Goal: Task Accomplishment & Management: Use online tool/utility

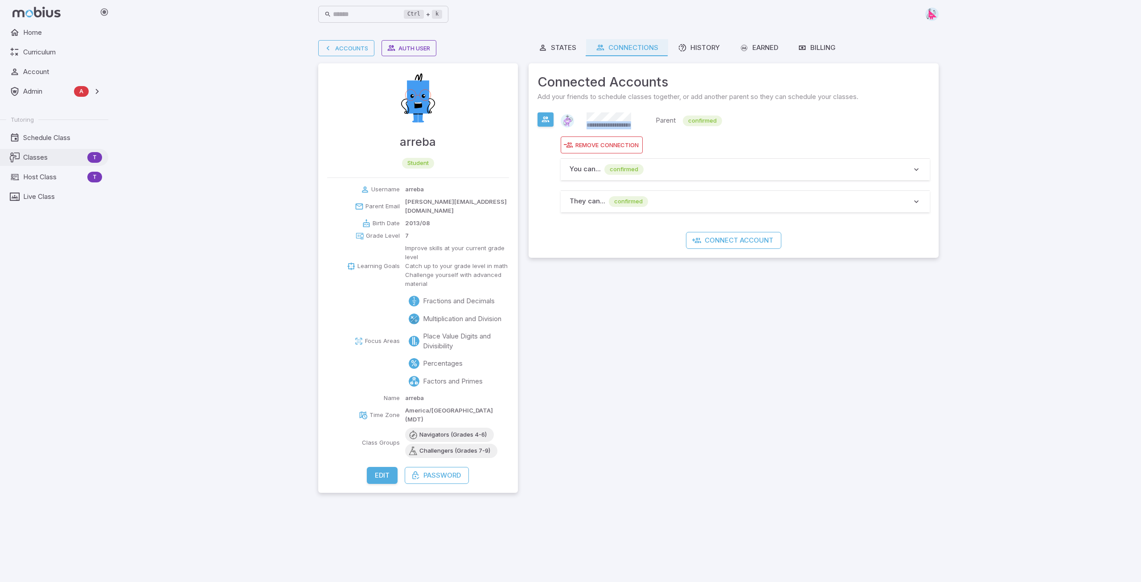
click at [35, 159] on span "Classes" at bounding box center [53, 157] width 61 height 10
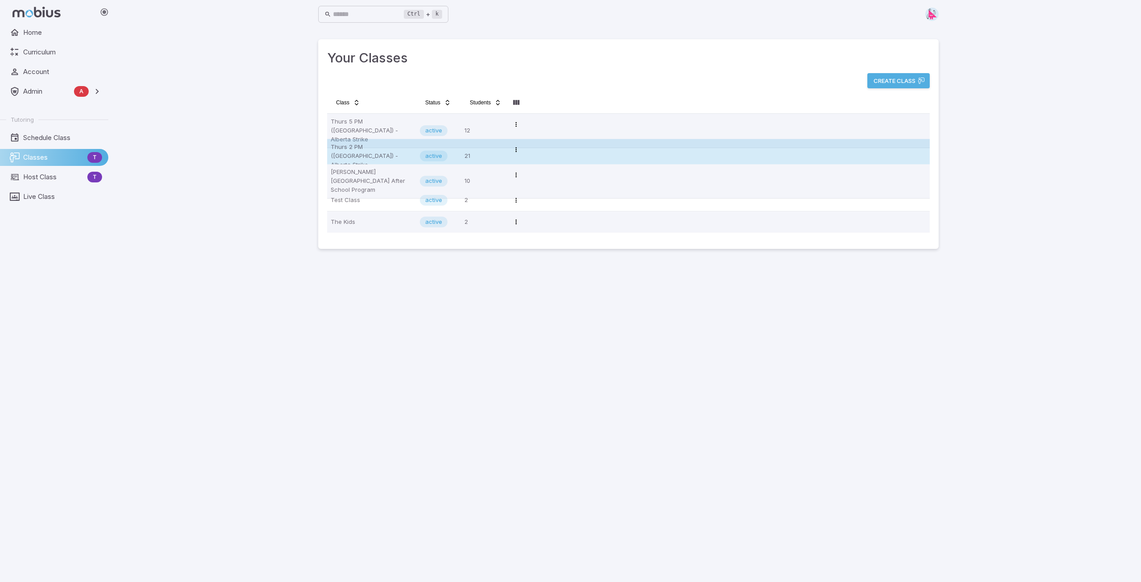
click at [356, 153] on p "Thurs 2 PM ([GEOGRAPHIC_DATA]) - Alberta Strike" at bounding box center [372, 156] width 82 height 27
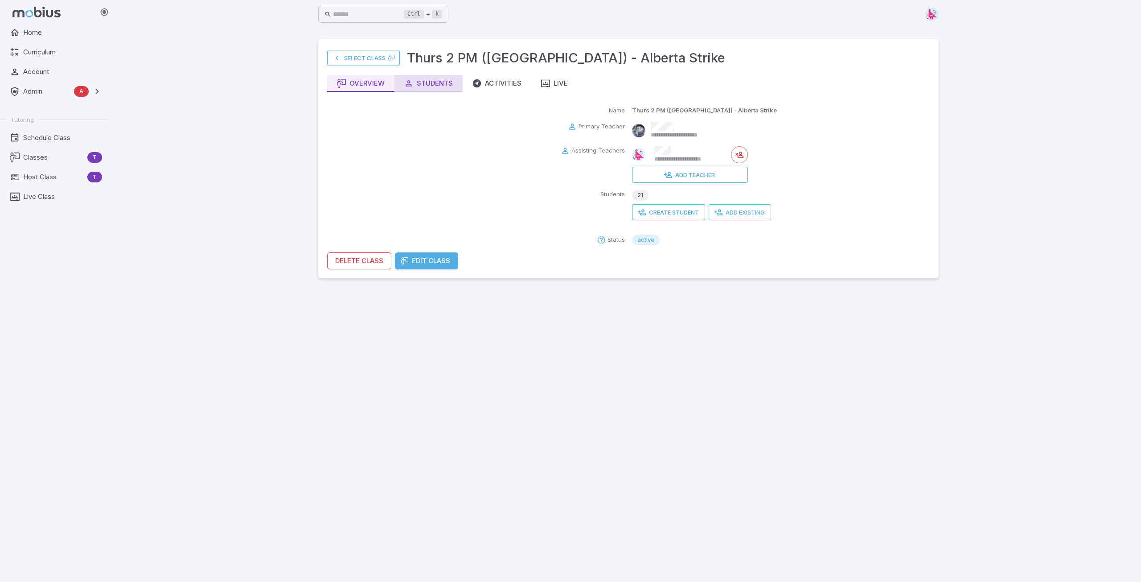
click at [425, 82] on div "Students" at bounding box center [428, 83] width 49 height 10
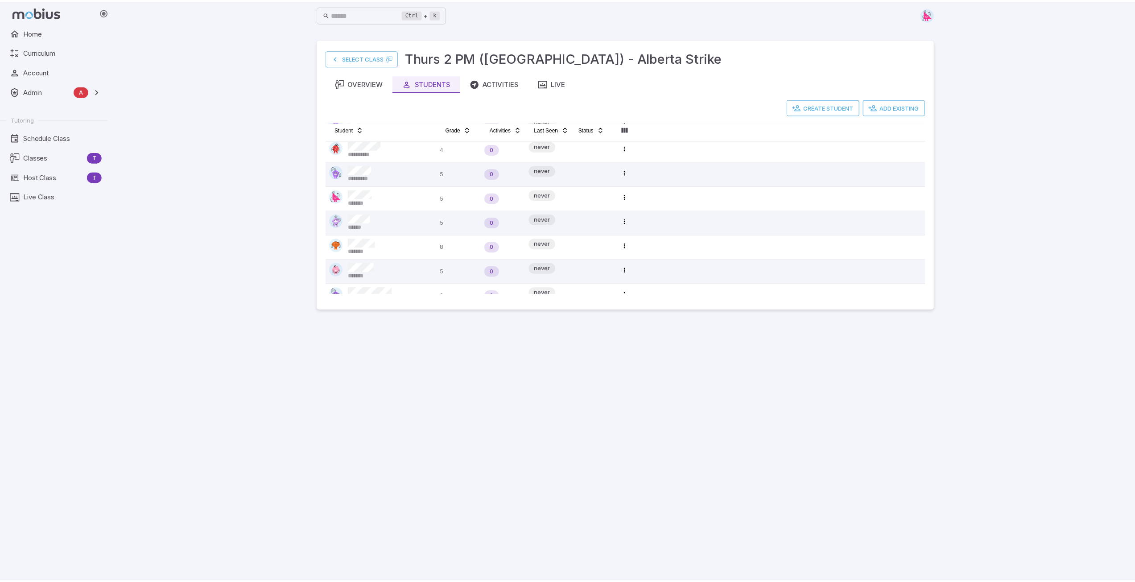
scroll to position [14, 0]
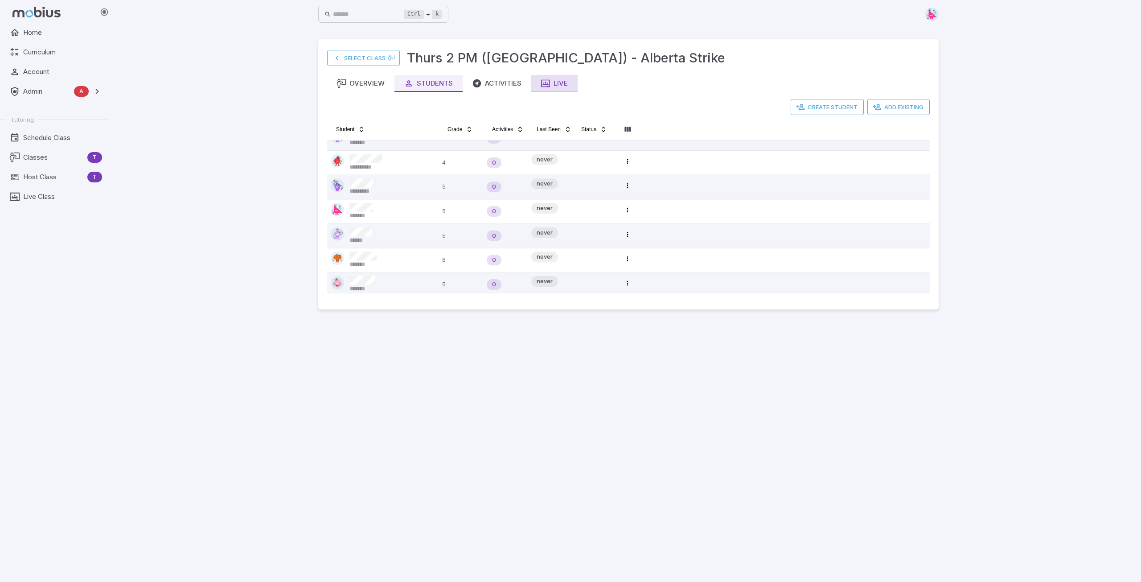
click at [549, 85] on icon "button" at bounding box center [545, 83] width 9 height 9
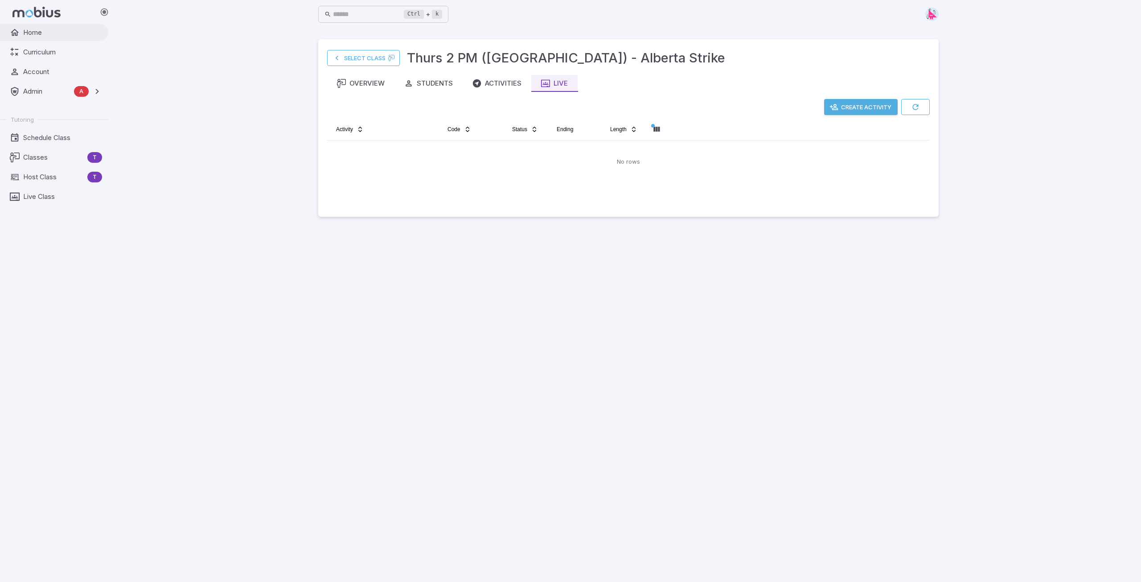
click at [37, 37] on span "Home" at bounding box center [62, 33] width 79 height 10
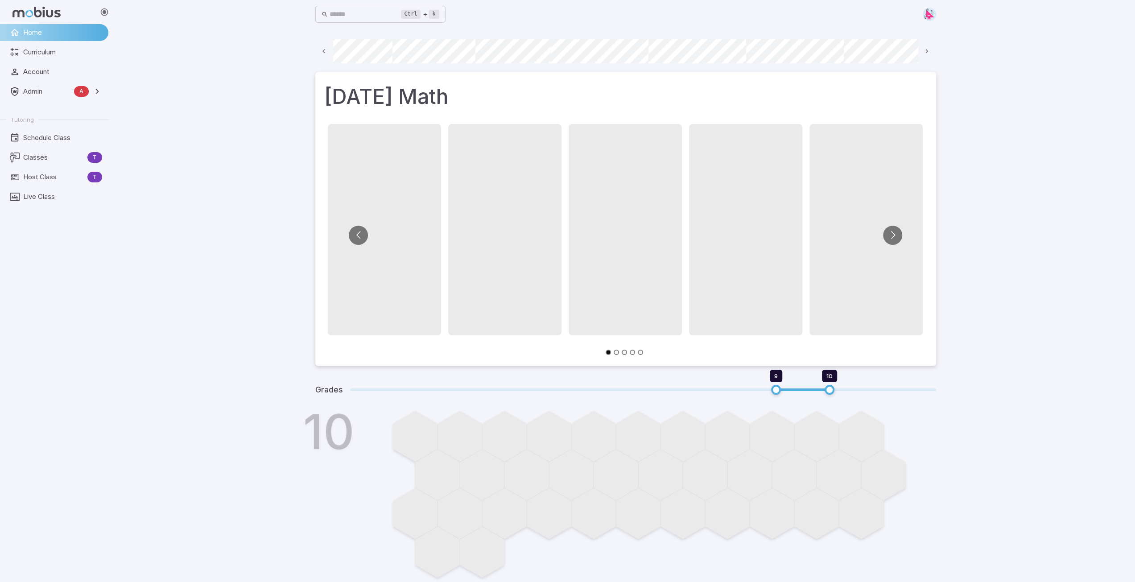
scroll to position [0, 64]
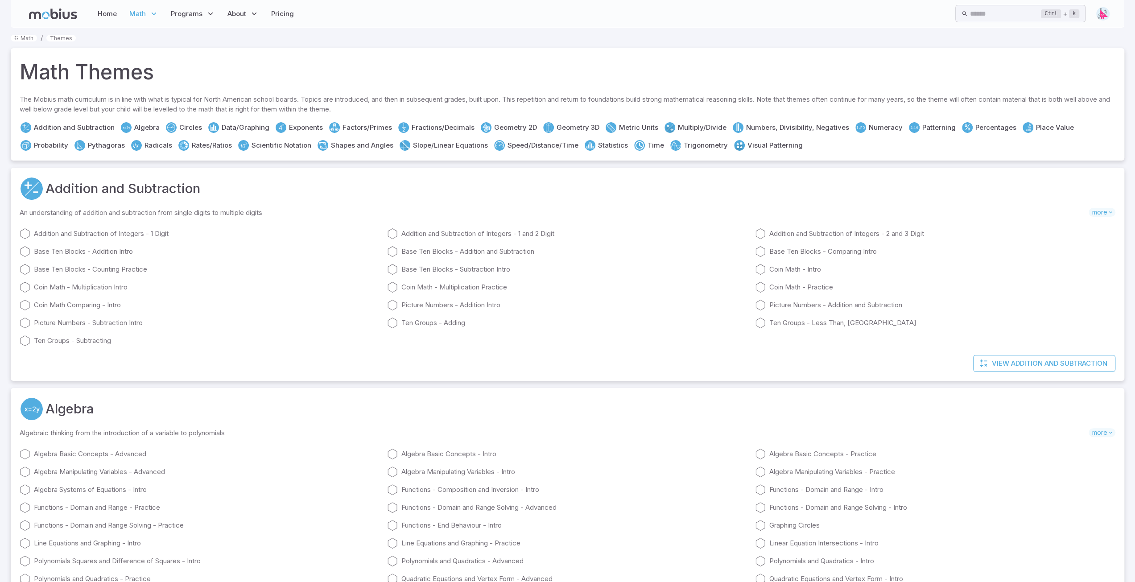
click at [331, 144] on link "Shapes and Angles" at bounding box center [362, 145] width 62 height 10
click at [873, 125] on link "Numeracy" at bounding box center [885, 128] width 34 height 10
click at [1038, 129] on link "Place Value" at bounding box center [1055, 128] width 38 height 10
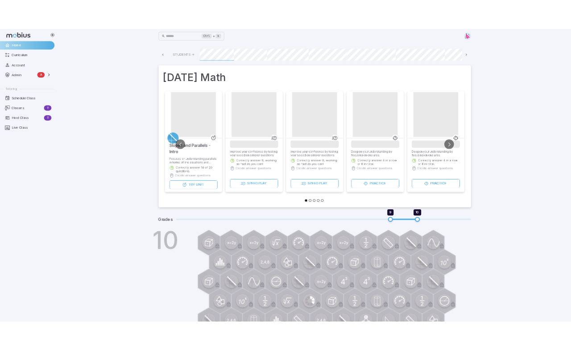
scroll to position [0, 64]
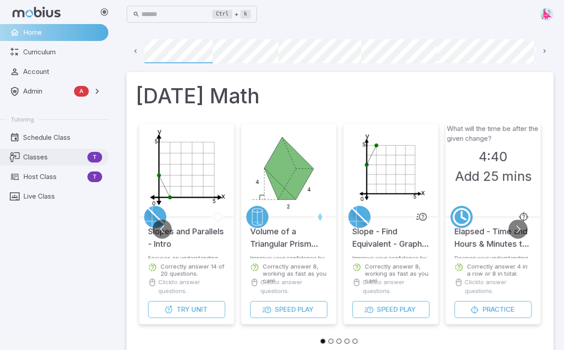
click at [38, 152] on span "Classes" at bounding box center [53, 157] width 61 height 10
click at [37, 157] on span "Classes" at bounding box center [53, 157] width 61 height 10
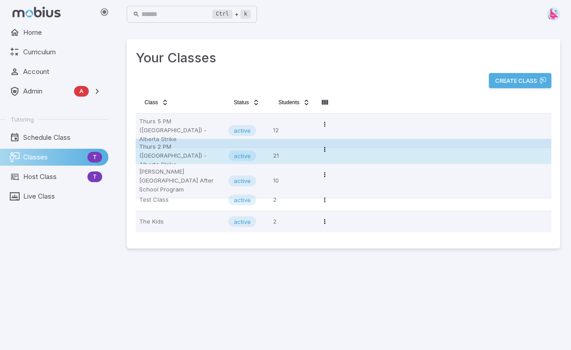
click at [166, 149] on p "Thurs 2 PM ([GEOGRAPHIC_DATA]) - Alberta Strike" at bounding box center [180, 156] width 82 height 27
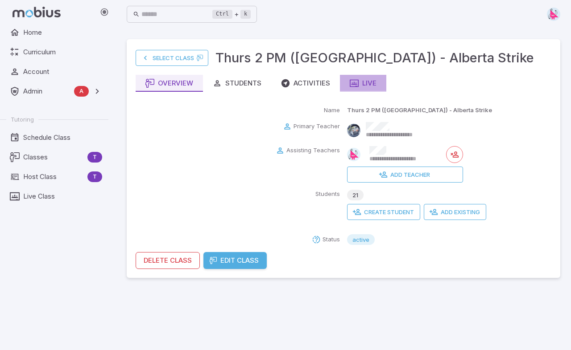
click at [361, 81] on div "Live" at bounding box center [362, 83] width 27 height 10
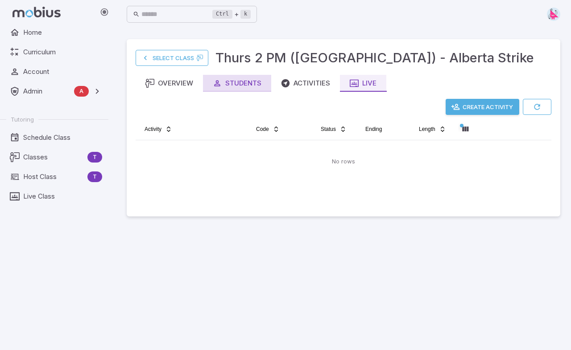
click at [242, 82] on div "Students" at bounding box center [237, 83] width 49 height 10
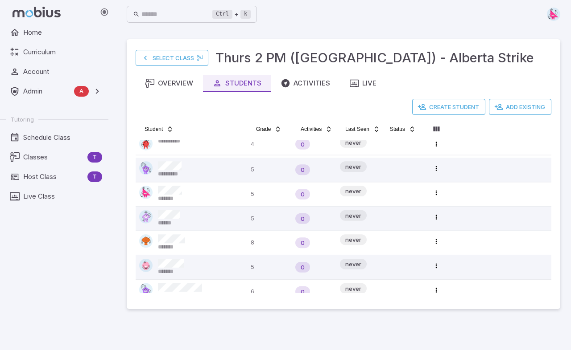
scroll to position [29, 0]
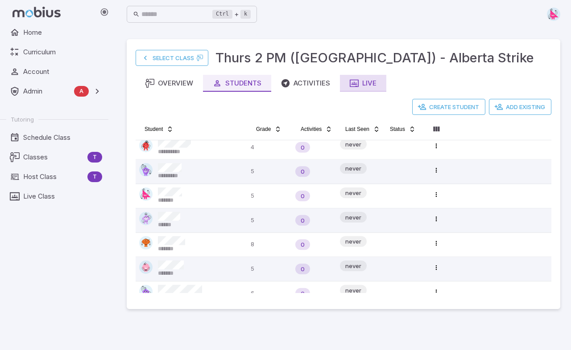
click at [362, 83] on div "Live" at bounding box center [362, 83] width 27 height 10
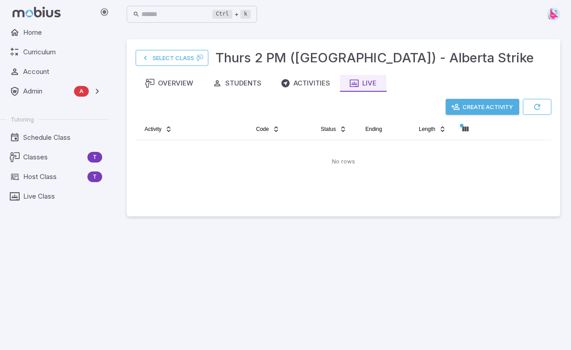
click at [494, 103] on button "Create Activity" at bounding box center [482, 107] width 74 height 16
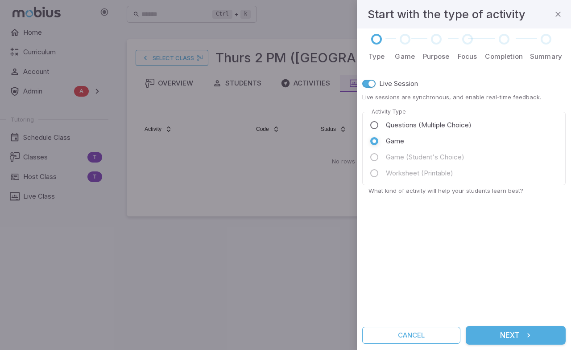
click at [513, 336] on button "Next" at bounding box center [515, 335] width 100 height 19
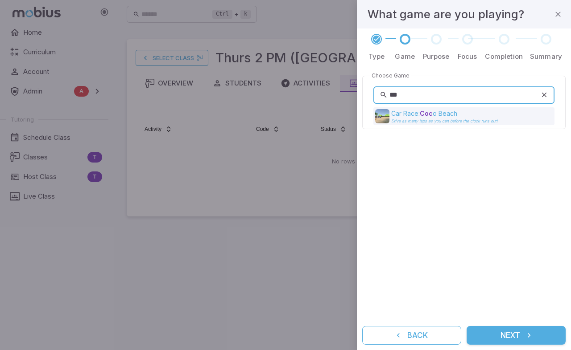
type input "***"
click at [411, 117] on span "Car Race: Coc" at bounding box center [411, 114] width 41 height 8
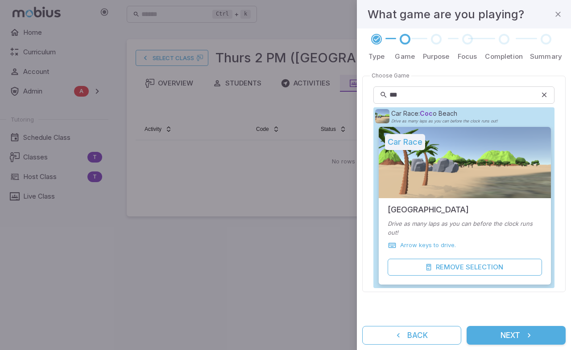
click at [520, 336] on button "Next" at bounding box center [515, 335] width 99 height 19
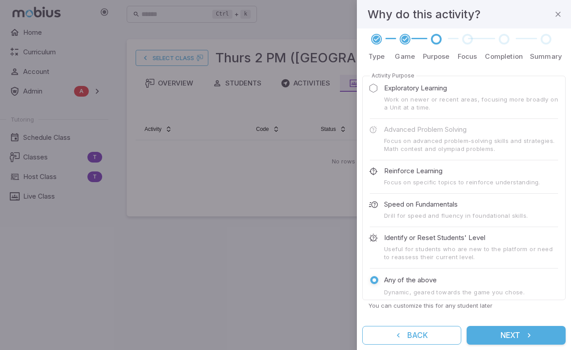
click at [504, 337] on button "Next" at bounding box center [515, 335] width 99 height 19
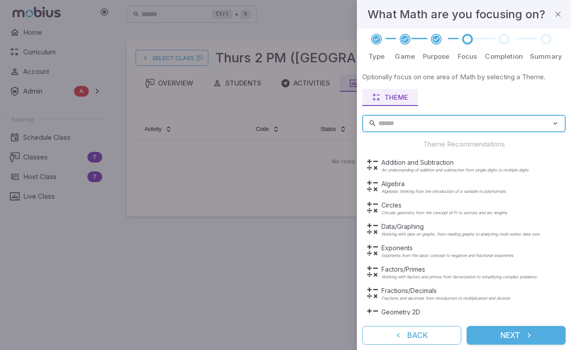
click at [391, 122] on input "text" at bounding box center [464, 123] width 173 height 17
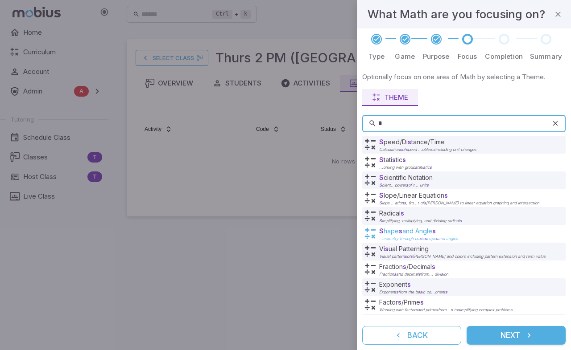
type input "*"
click at [407, 230] on span "and Angle s" at bounding box center [418, 231] width 33 height 8
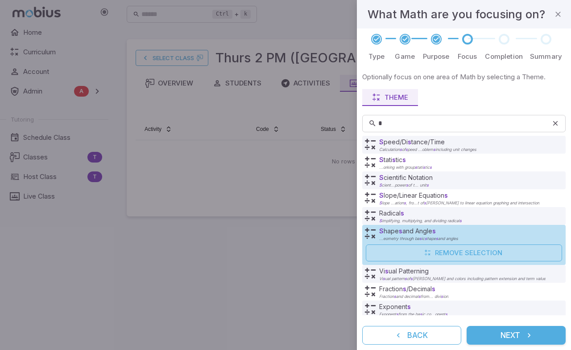
click at [500, 341] on button "Next" at bounding box center [515, 335] width 99 height 19
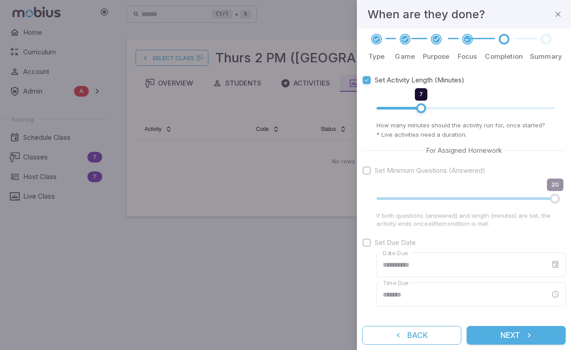
click at [517, 336] on button "Next" at bounding box center [515, 335] width 99 height 19
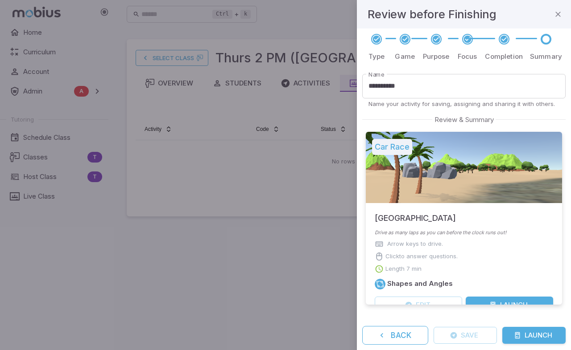
click at [540, 335] on button "Launch" at bounding box center [533, 335] width 63 height 17
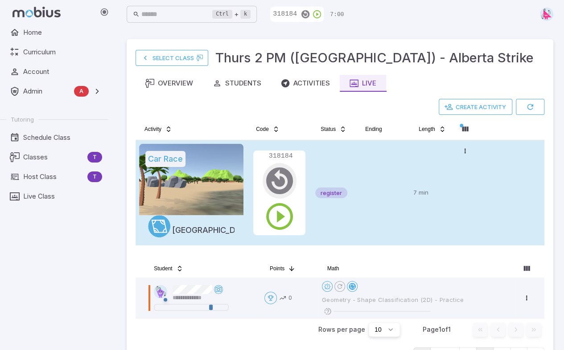
click at [279, 177] on icon "button" at bounding box center [279, 181] width 32 height 32
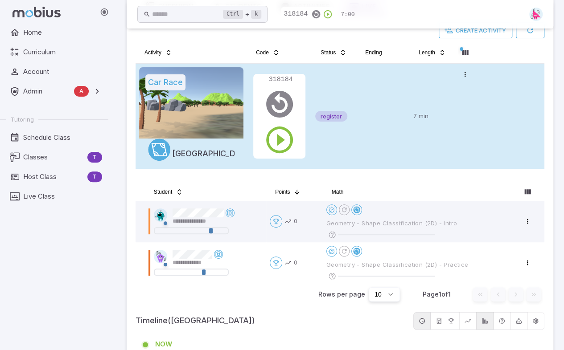
scroll to position [89, 0]
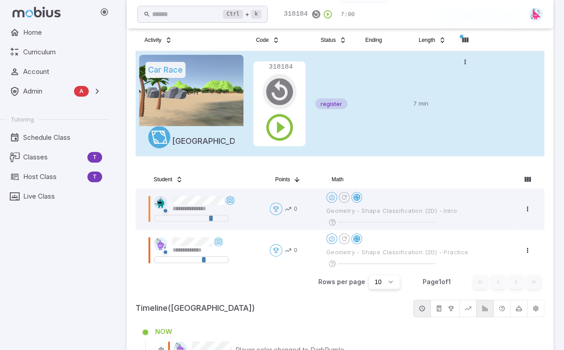
click at [279, 88] on icon "button" at bounding box center [279, 92] width 32 height 32
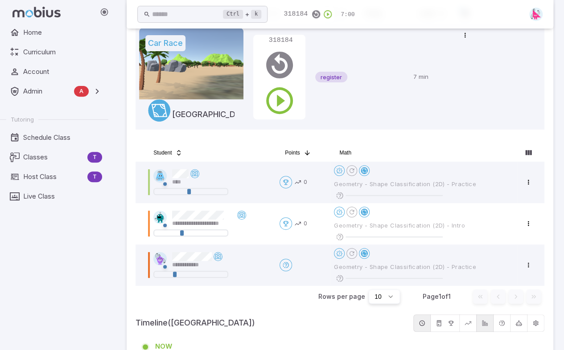
scroll to position [91, 0]
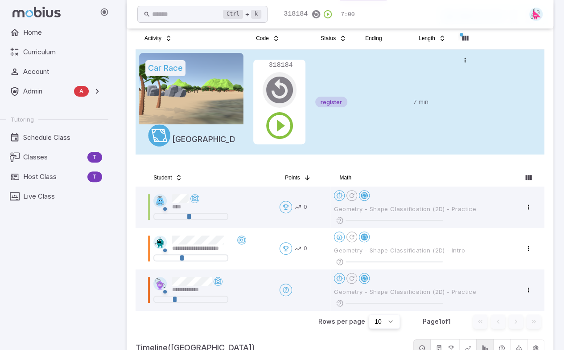
click at [281, 88] on icon "button" at bounding box center [279, 90] width 32 height 32
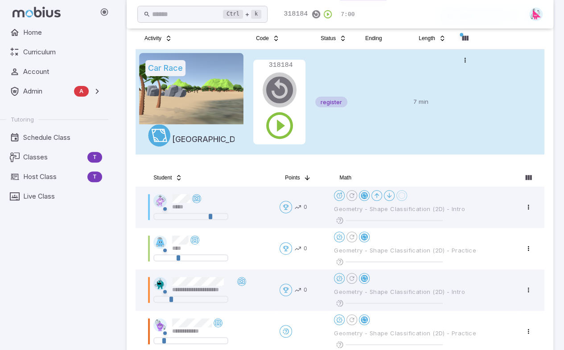
click at [283, 87] on icon "button" at bounding box center [279, 90] width 32 height 32
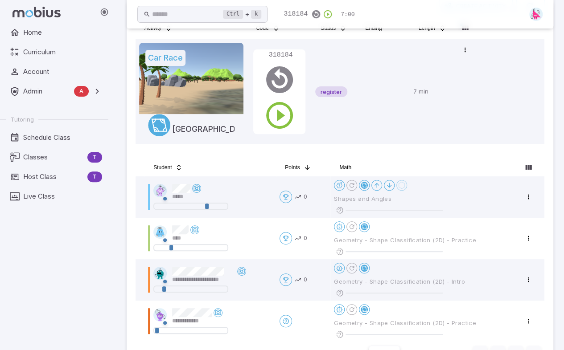
scroll to position [90, 0]
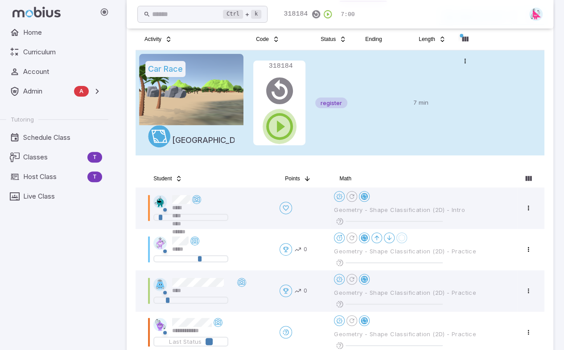
click at [280, 127] on icon "button" at bounding box center [279, 127] width 32 height 32
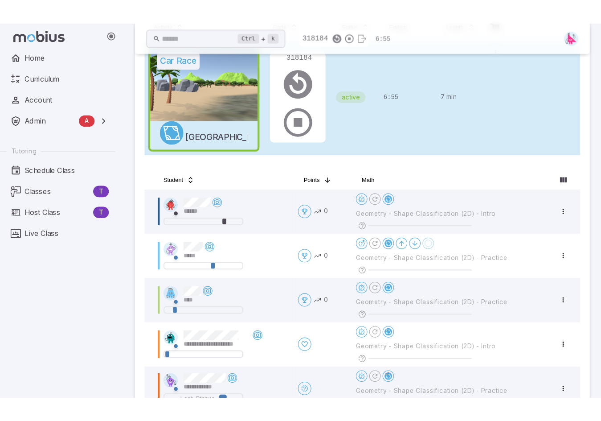
scroll to position [126, 0]
